Goal: Navigation & Orientation: Find specific page/section

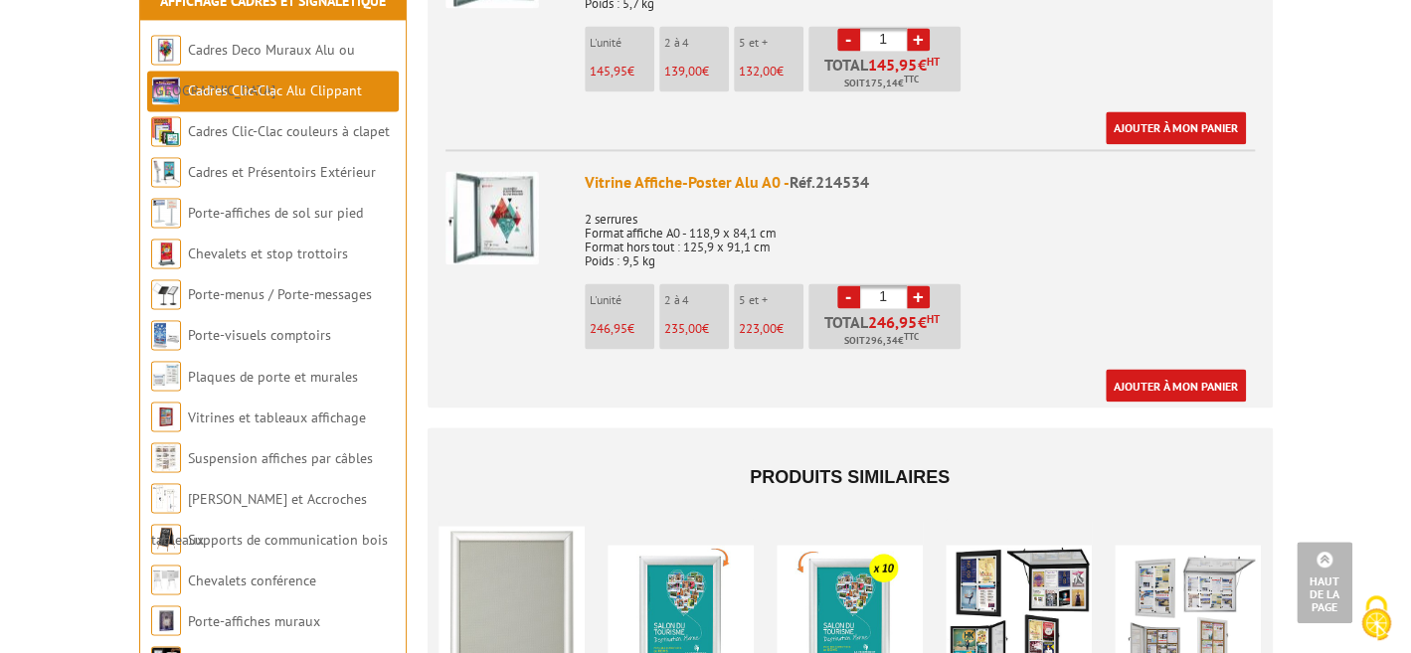
scroll to position [1690, 0]
click at [261, 82] on link "Cadres Clic-Clac Alu Clippant" at bounding box center [275, 91] width 174 height 18
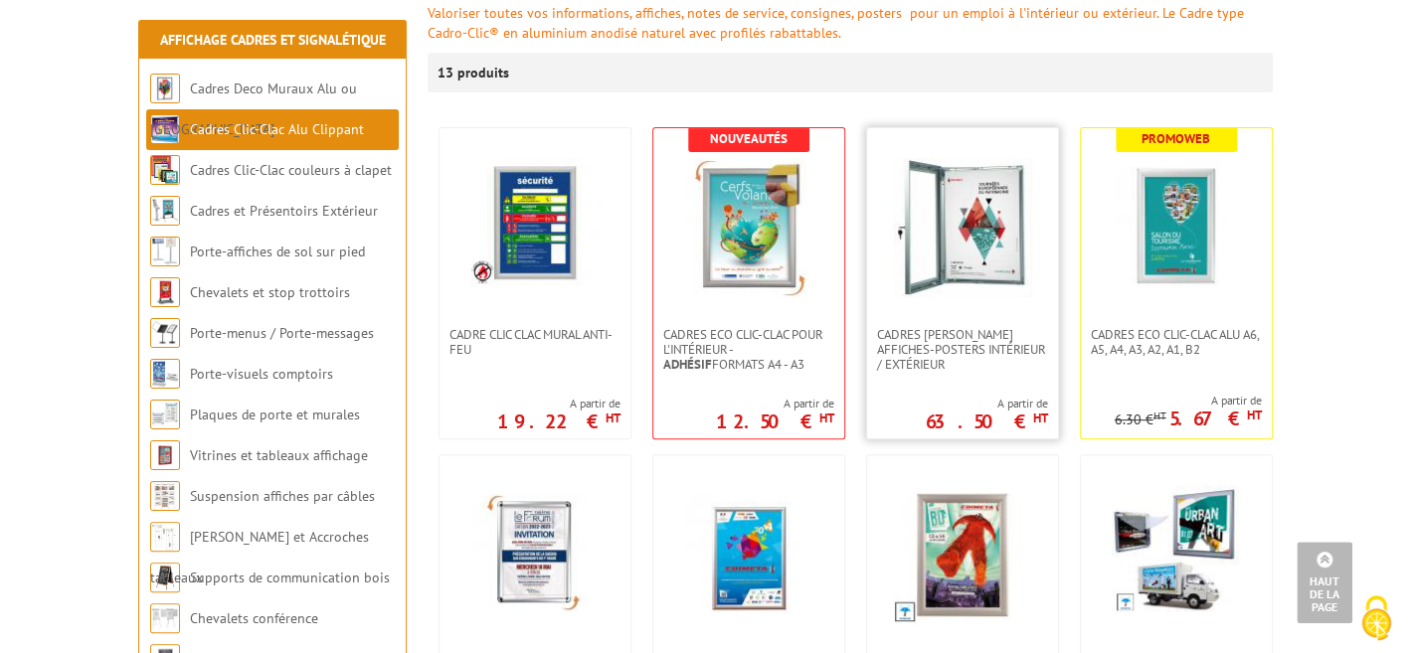
scroll to position [199, 0]
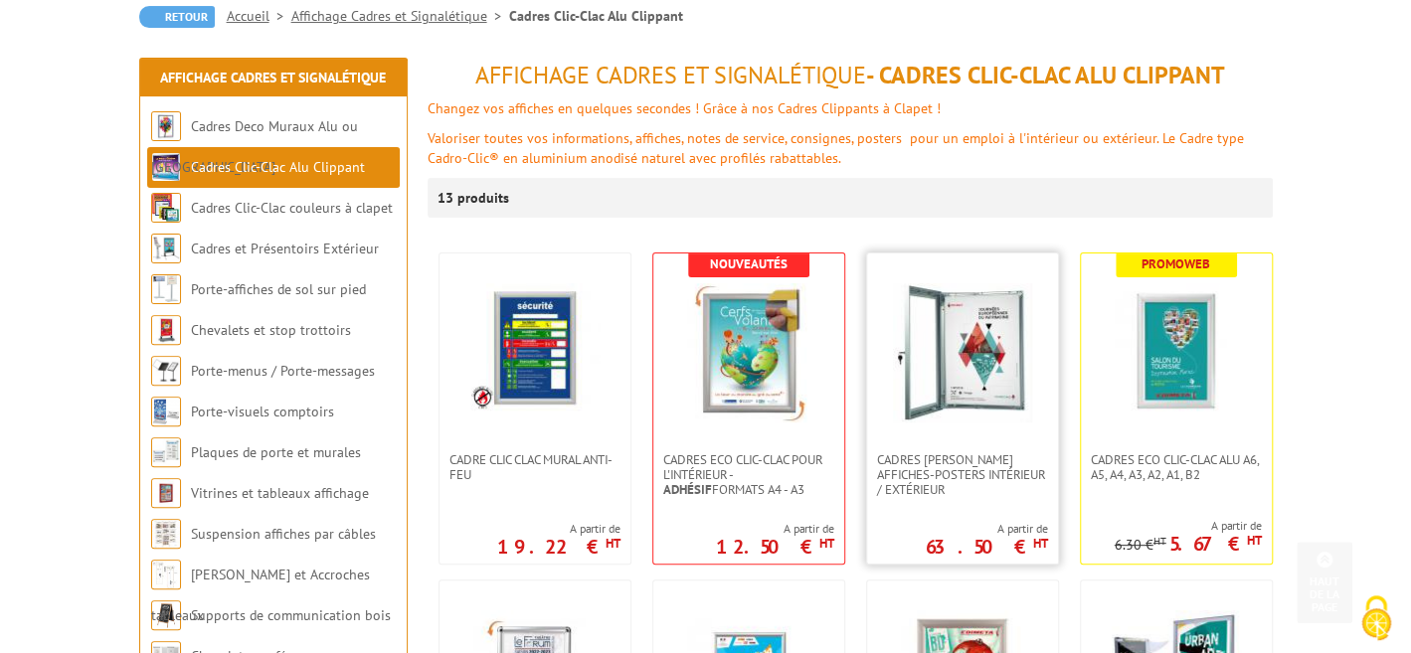
click at [942, 301] on img at bounding box center [962, 352] width 139 height 139
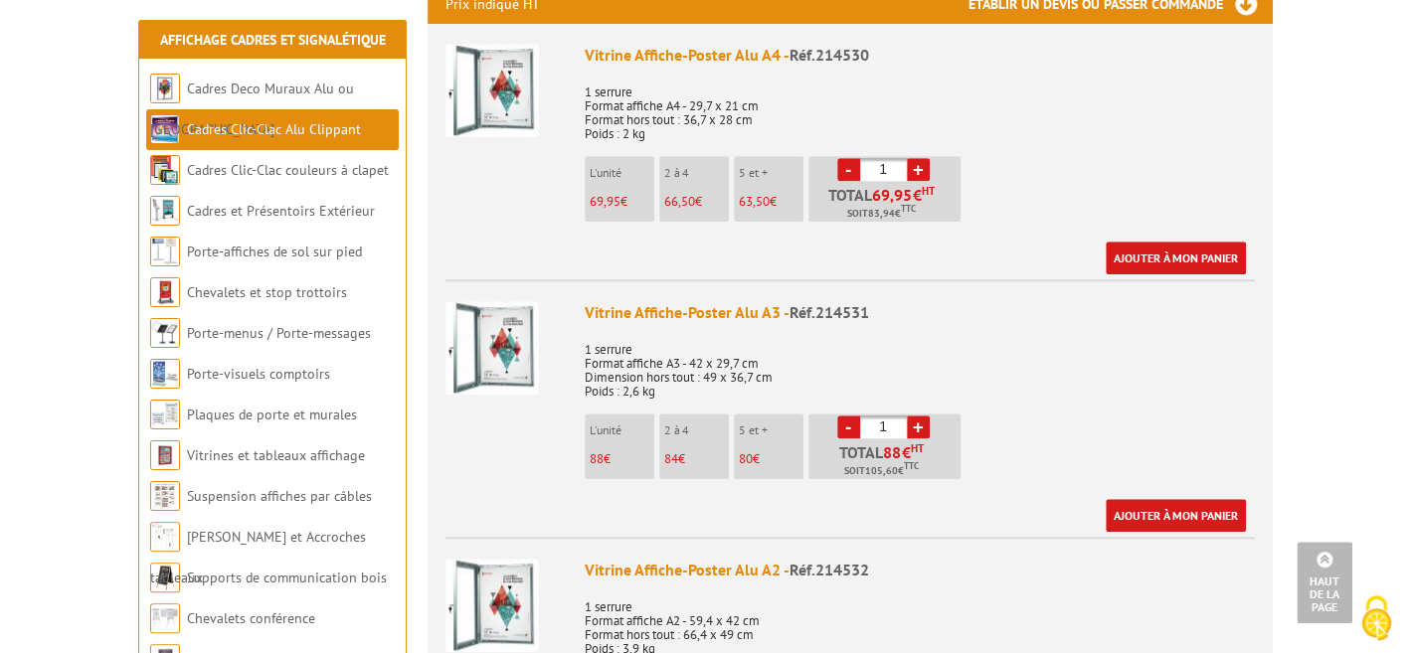
scroll to position [298, 0]
